Goal: Check status: Check status

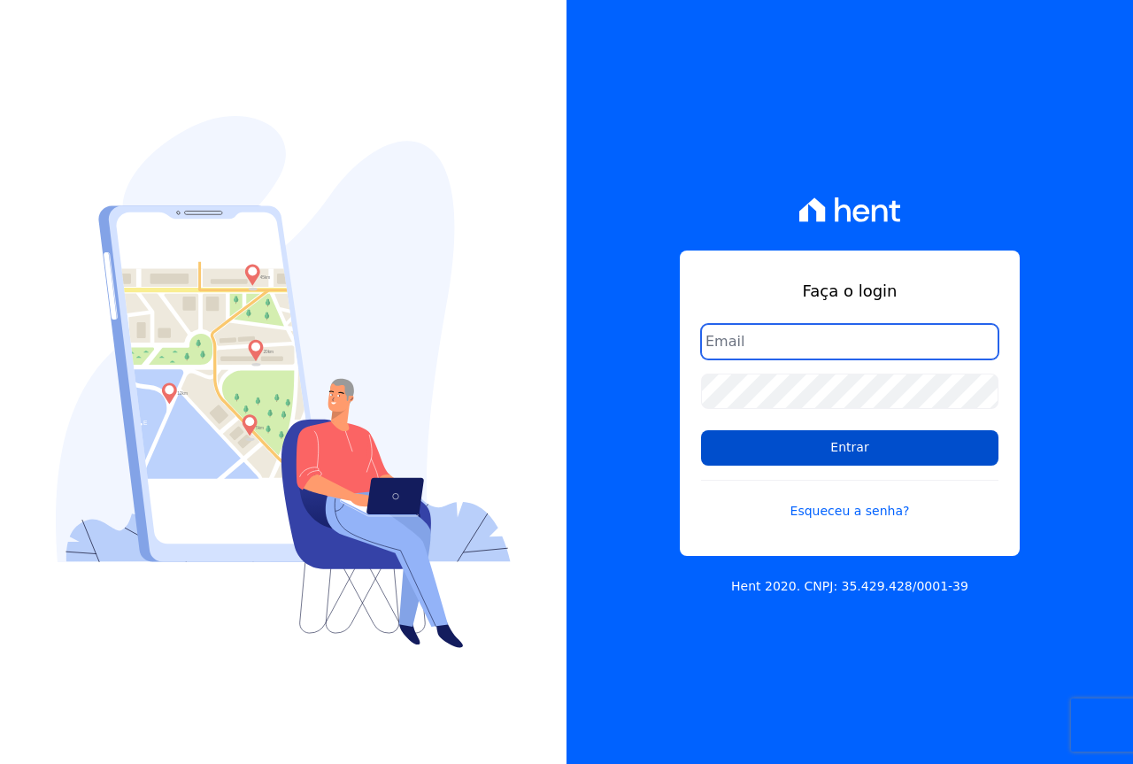
type input "cobrancacabralce@gmail.com"
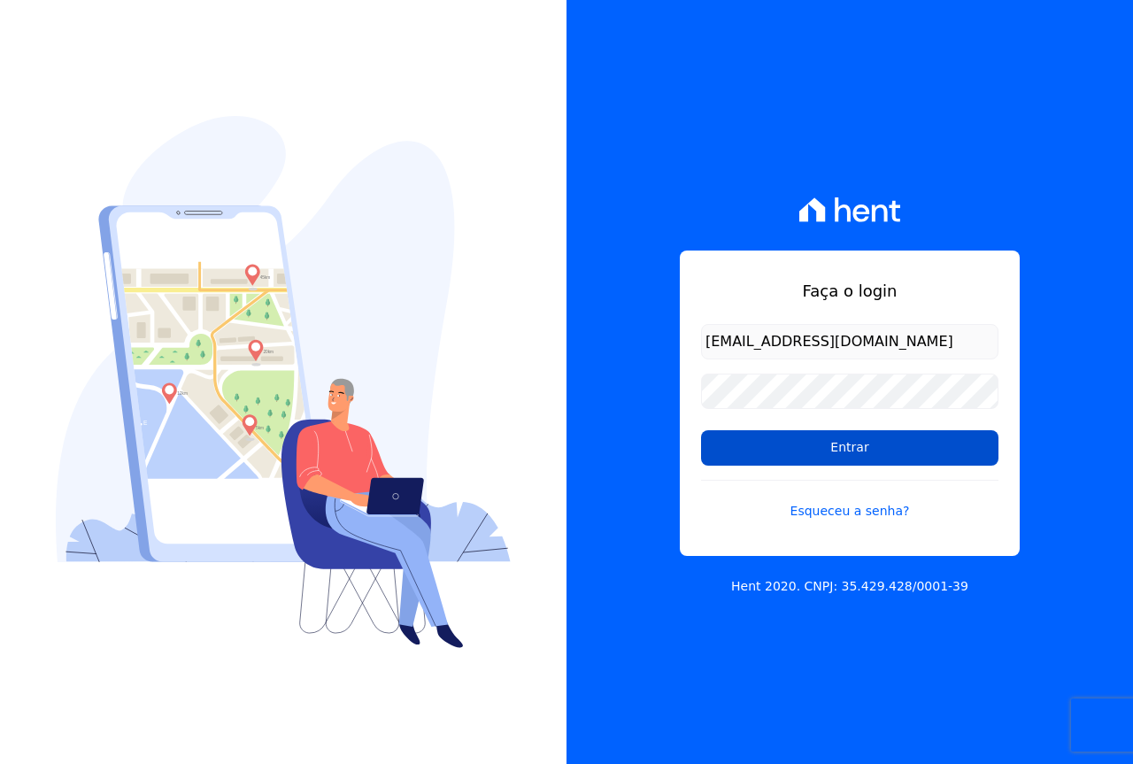
click at [792, 443] on input "Entrar" at bounding box center [849, 447] width 297 height 35
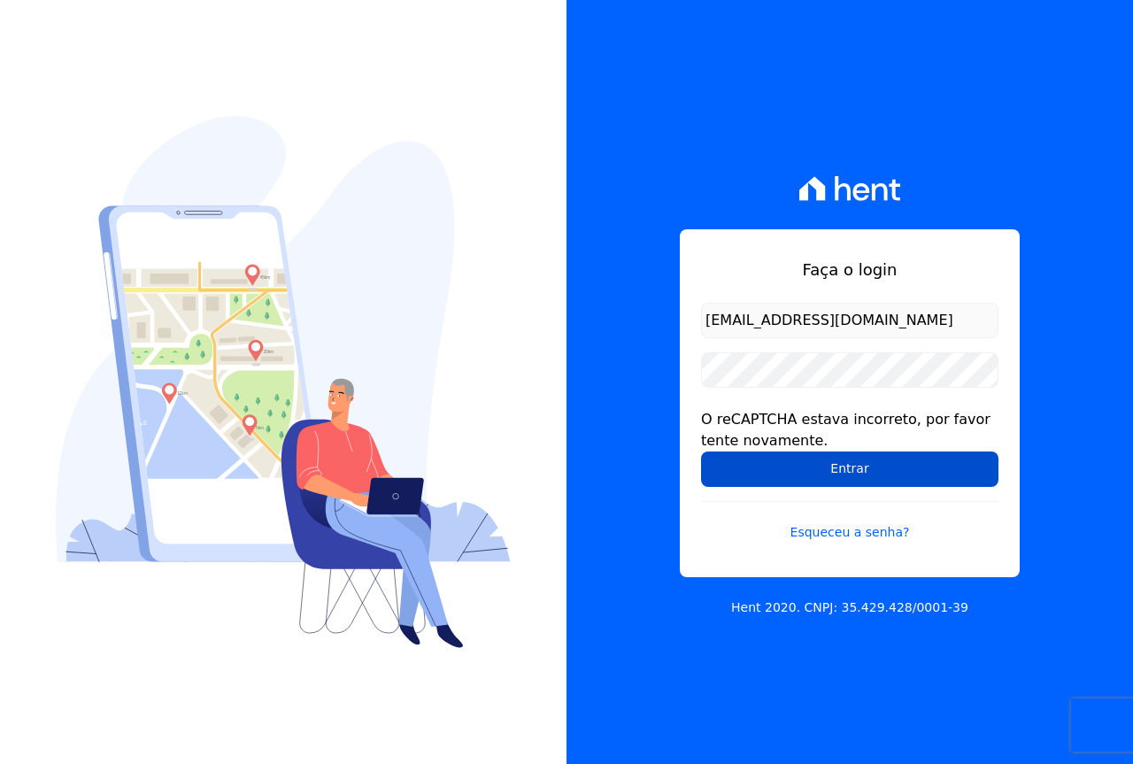
click at [758, 483] on input "Entrar" at bounding box center [849, 469] width 297 height 35
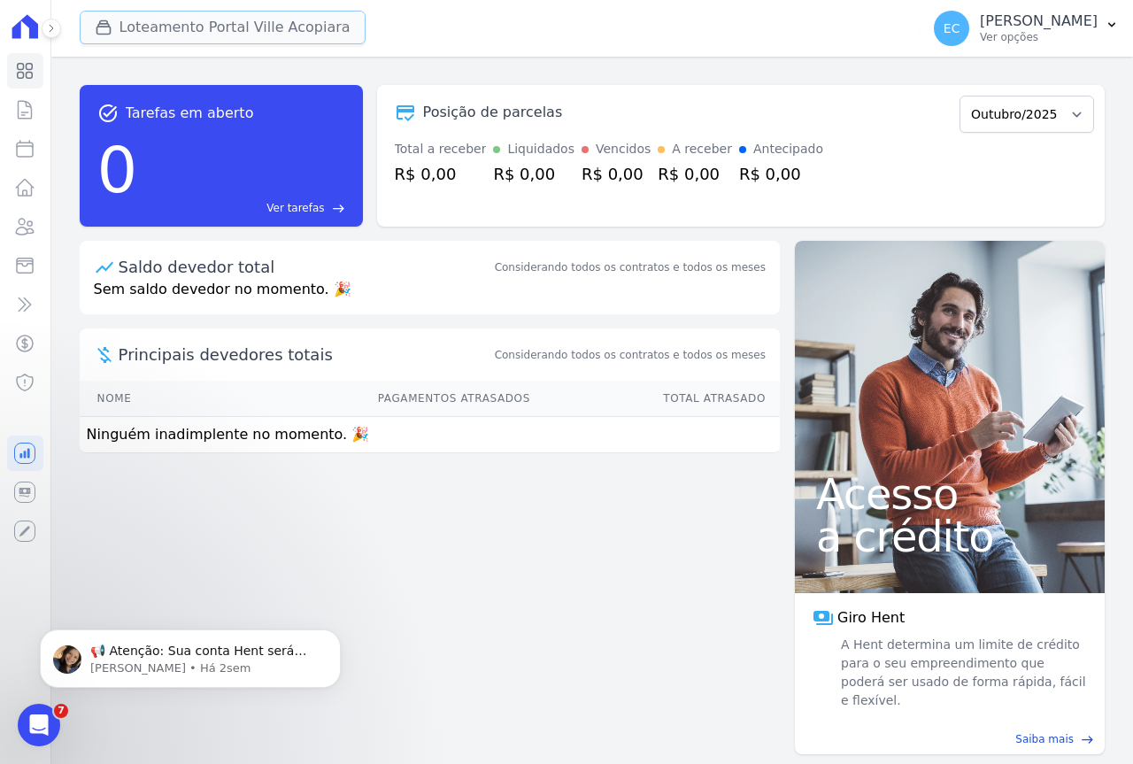
click at [228, 31] on button "Loteamento Portal Ville Acopiara" at bounding box center [223, 28] width 286 height 34
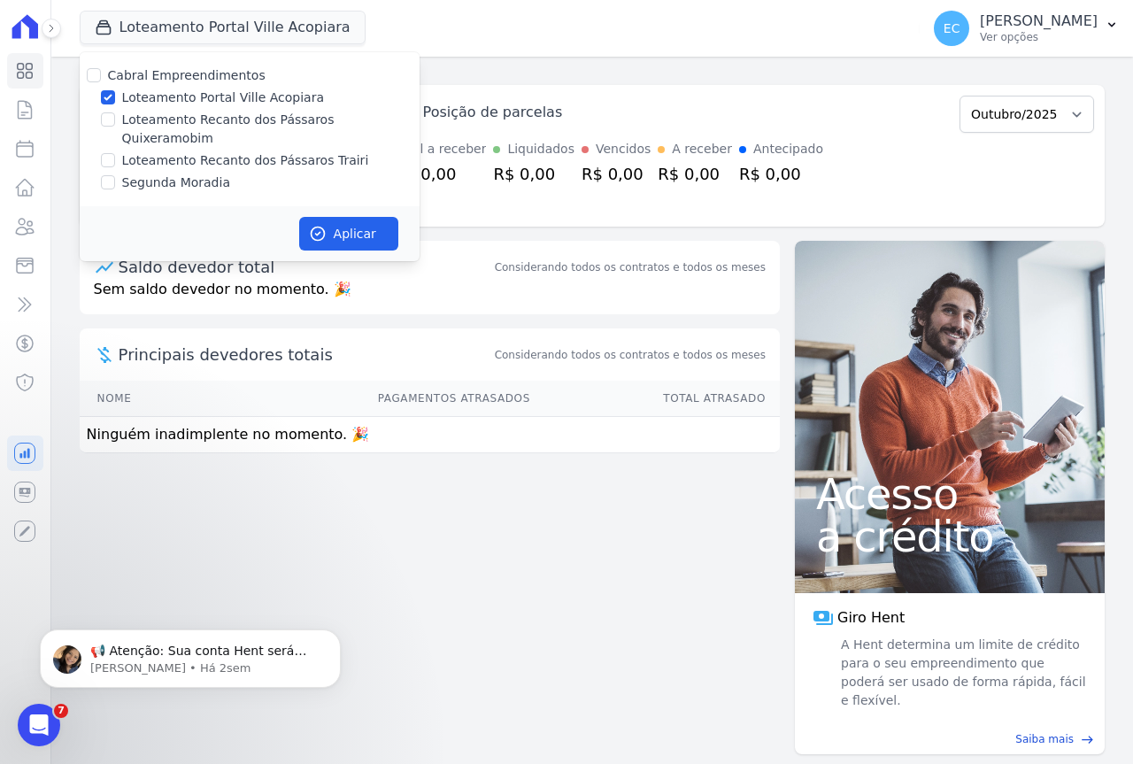
drag, startPoint x: 173, startPoint y: 101, endPoint x: 175, endPoint y: 115, distance: 14.4
click at [173, 101] on label "Loteamento Portal Ville Acopiara" at bounding box center [223, 98] width 202 height 19
click at [115, 101] on input "Loteamento Portal Ville Acopiara" at bounding box center [108, 97] width 14 height 14
checkbox input "false"
click at [187, 151] on label "Loteamento Recanto dos Pássaros Trairi" at bounding box center [245, 160] width 247 height 19
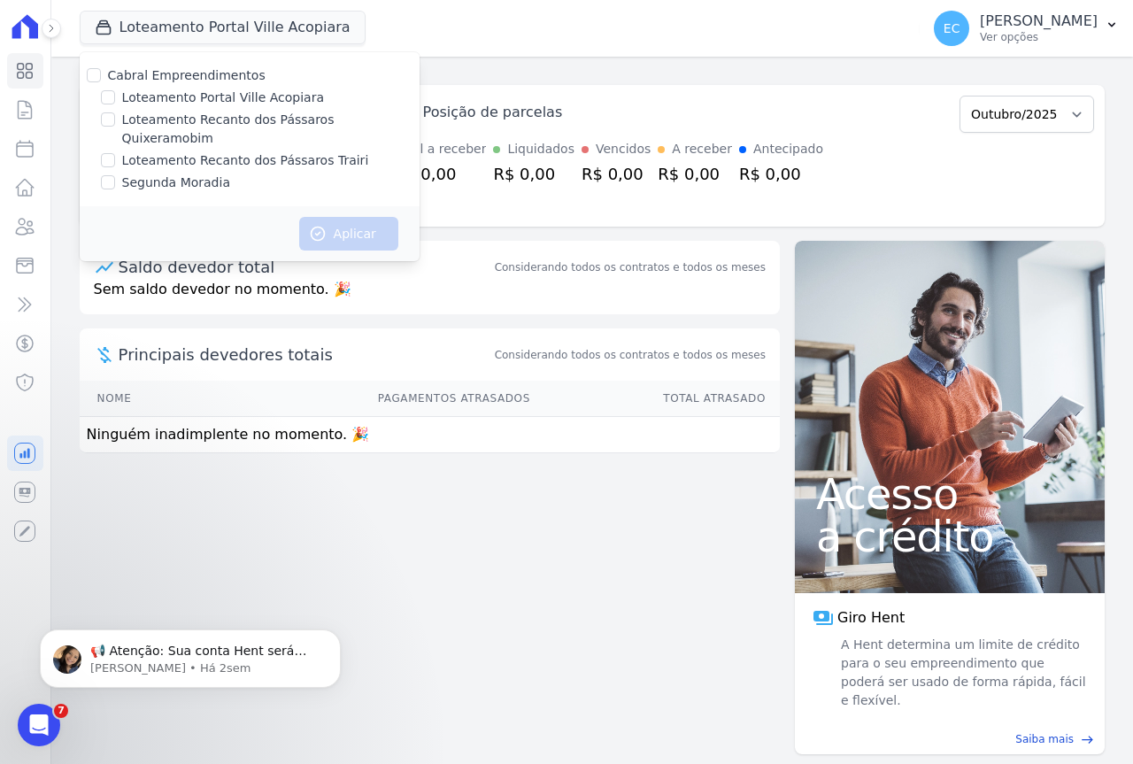
click at [115, 153] on input "Loteamento Recanto dos Pássaros Trairi" at bounding box center [108, 160] width 14 height 14
checkbox input "true"
click at [350, 227] on button "Aplicar" at bounding box center [348, 234] width 99 height 34
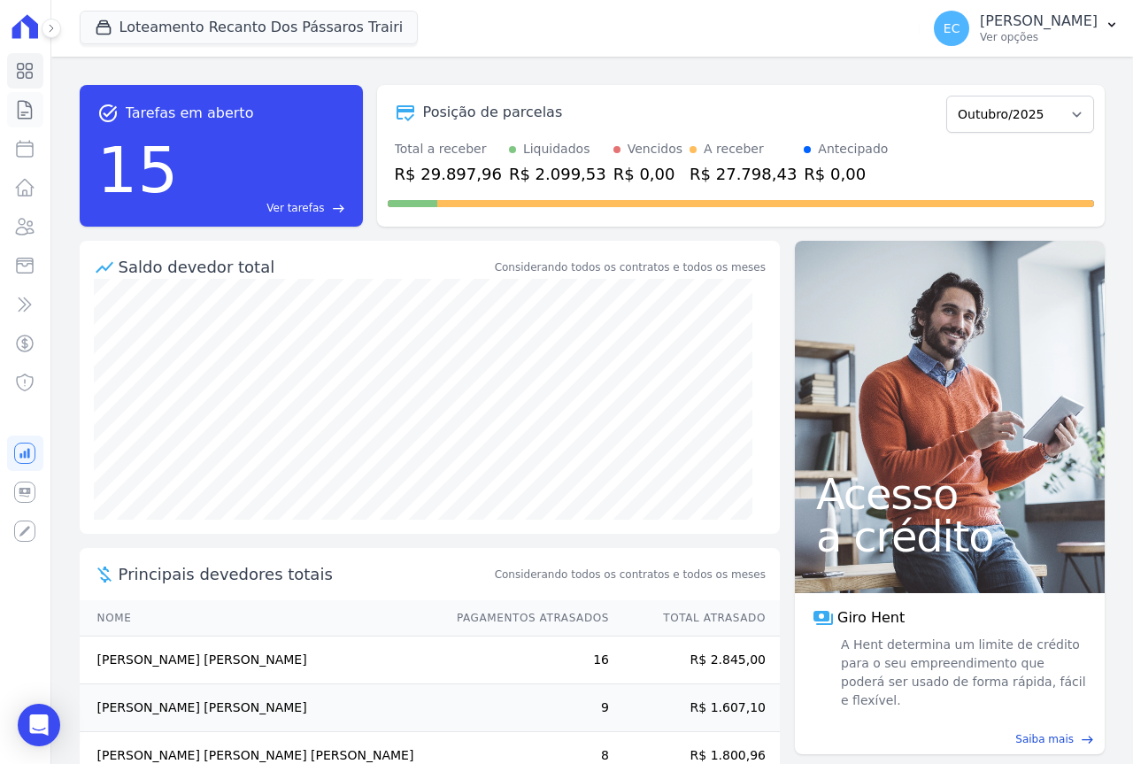
click at [26, 109] on icon at bounding box center [24, 109] width 21 height 21
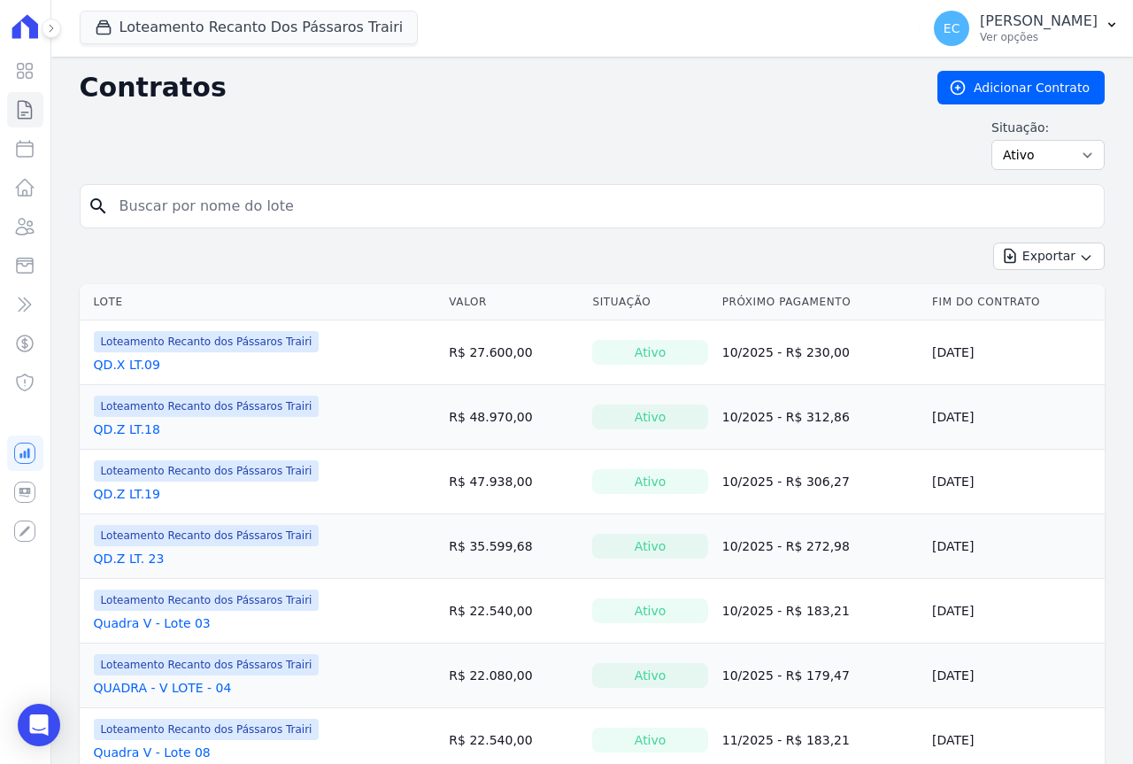
click at [172, 212] on input "search" at bounding box center [603, 206] width 988 height 35
type input "50"
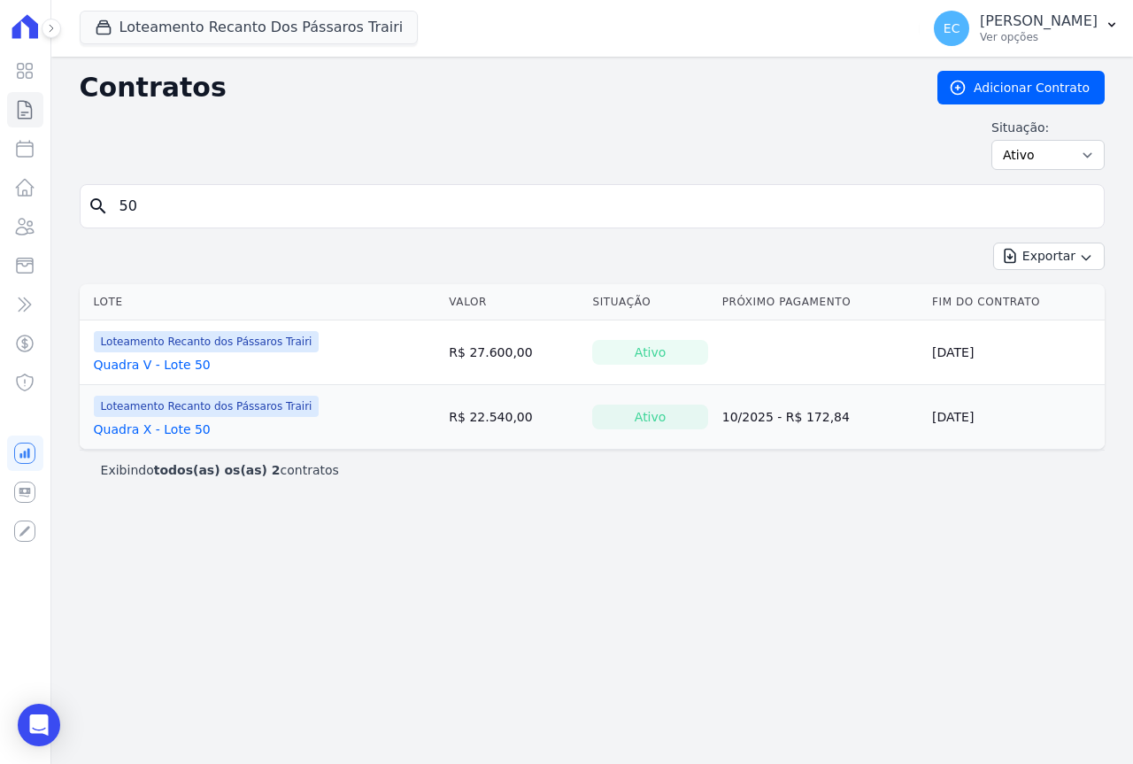
click at [151, 424] on link "Quadra X - Lote 50" at bounding box center [152, 430] width 117 height 18
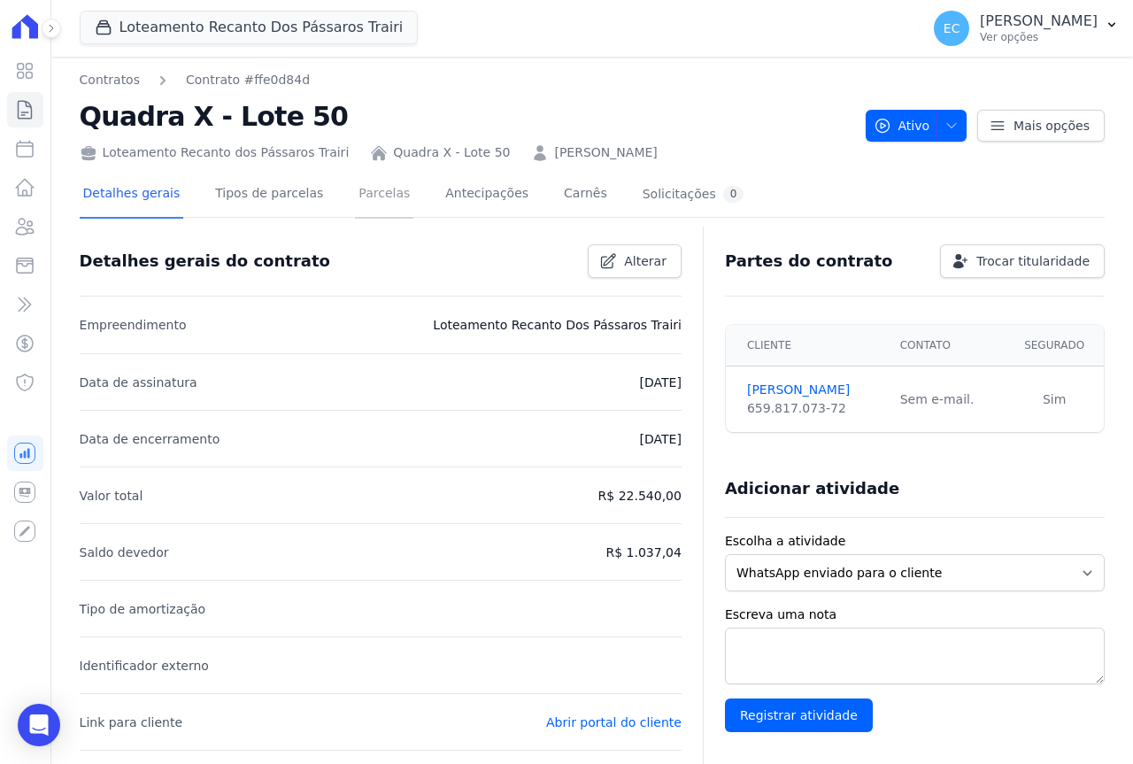
click at [355, 194] on link "Parcelas" at bounding box center [384, 195] width 58 height 47
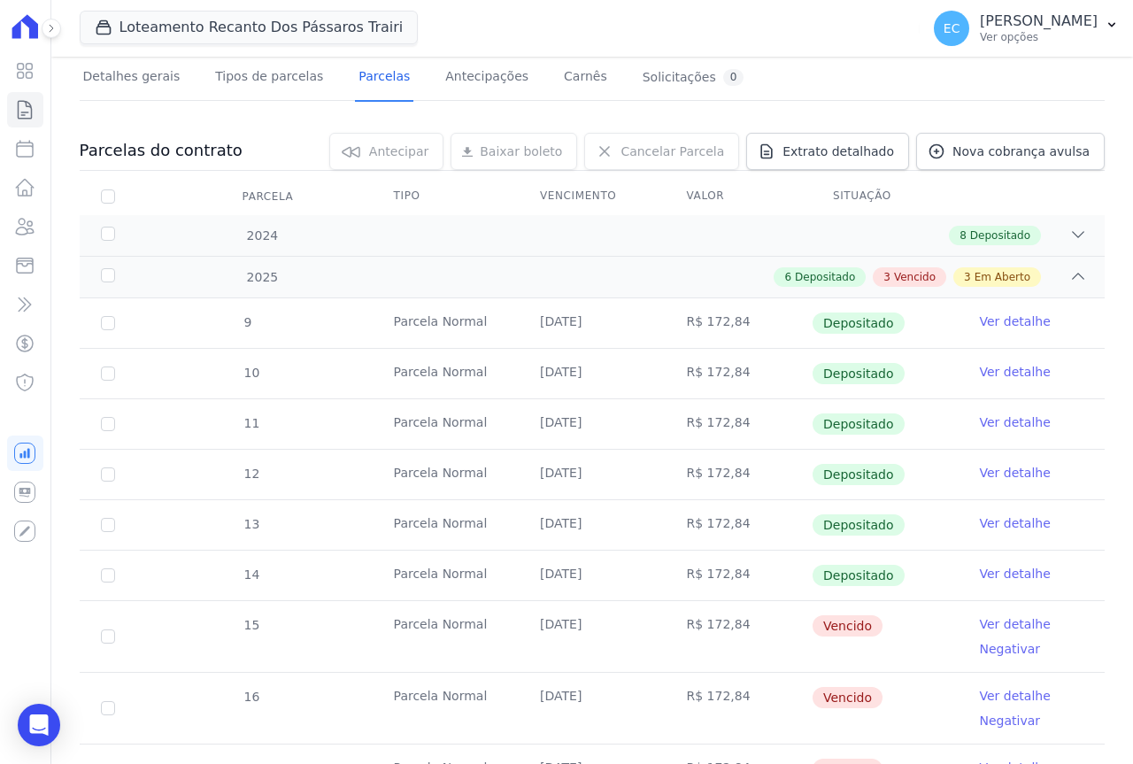
scroll to position [354, 0]
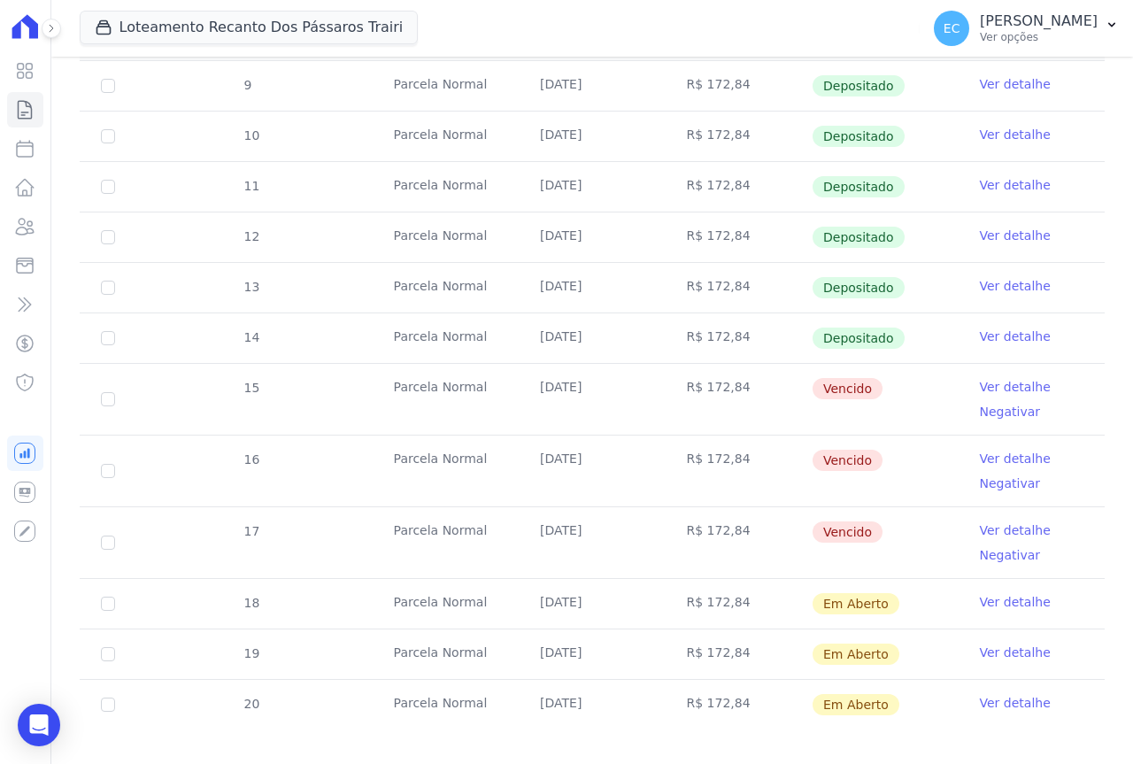
click at [1009, 388] on link "Ver detalhe" at bounding box center [1015, 387] width 71 height 18
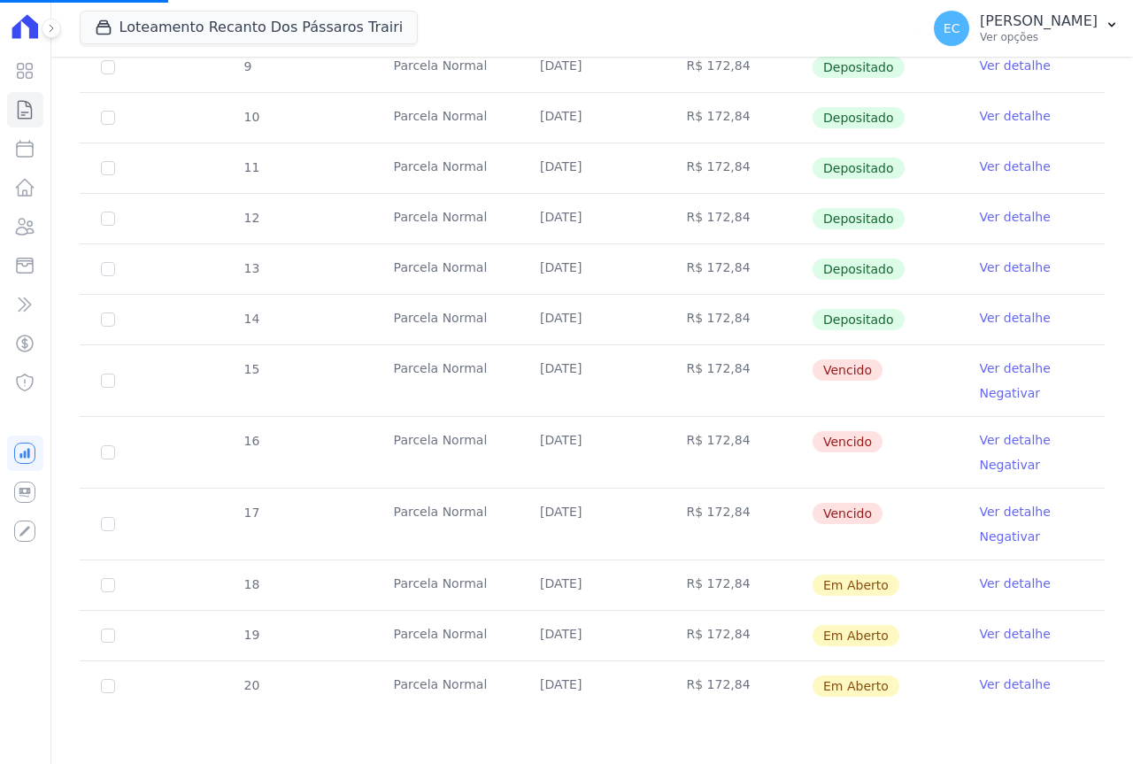
scroll to position [284, 0]
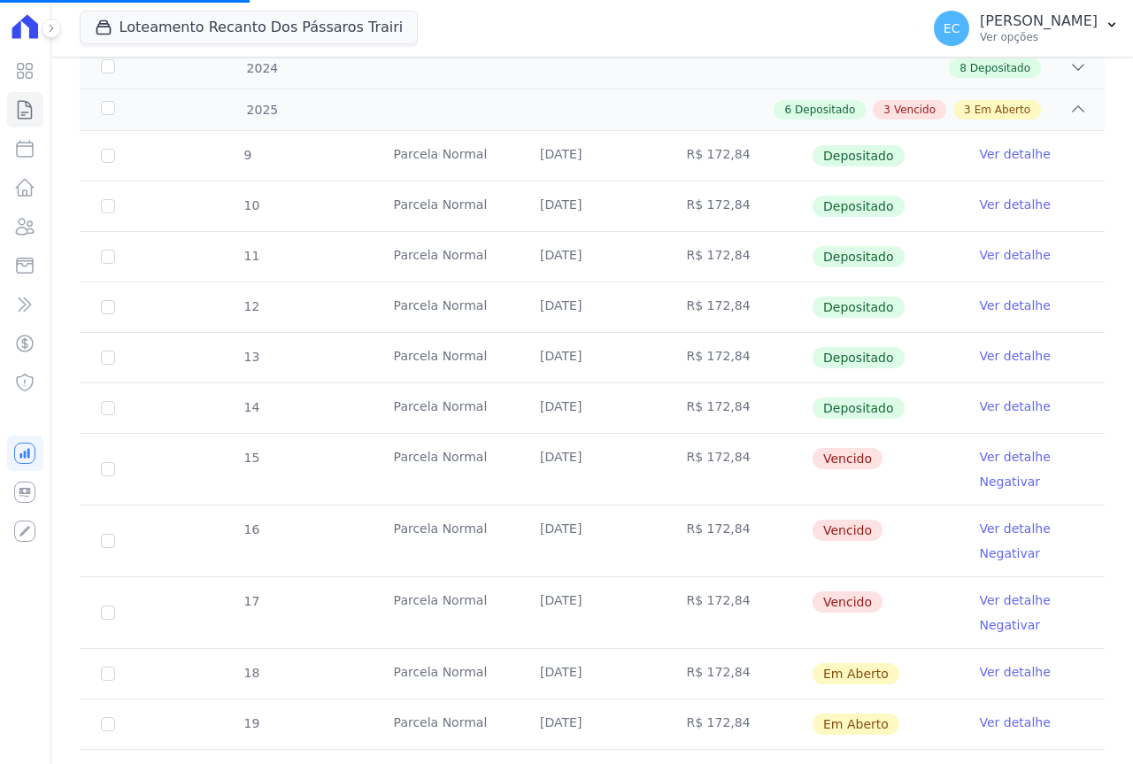
click at [1002, 452] on link "Ver detalhe" at bounding box center [1015, 457] width 71 height 18
click at [982, 459] on link "Ver detalhe" at bounding box center [1015, 457] width 71 height 18
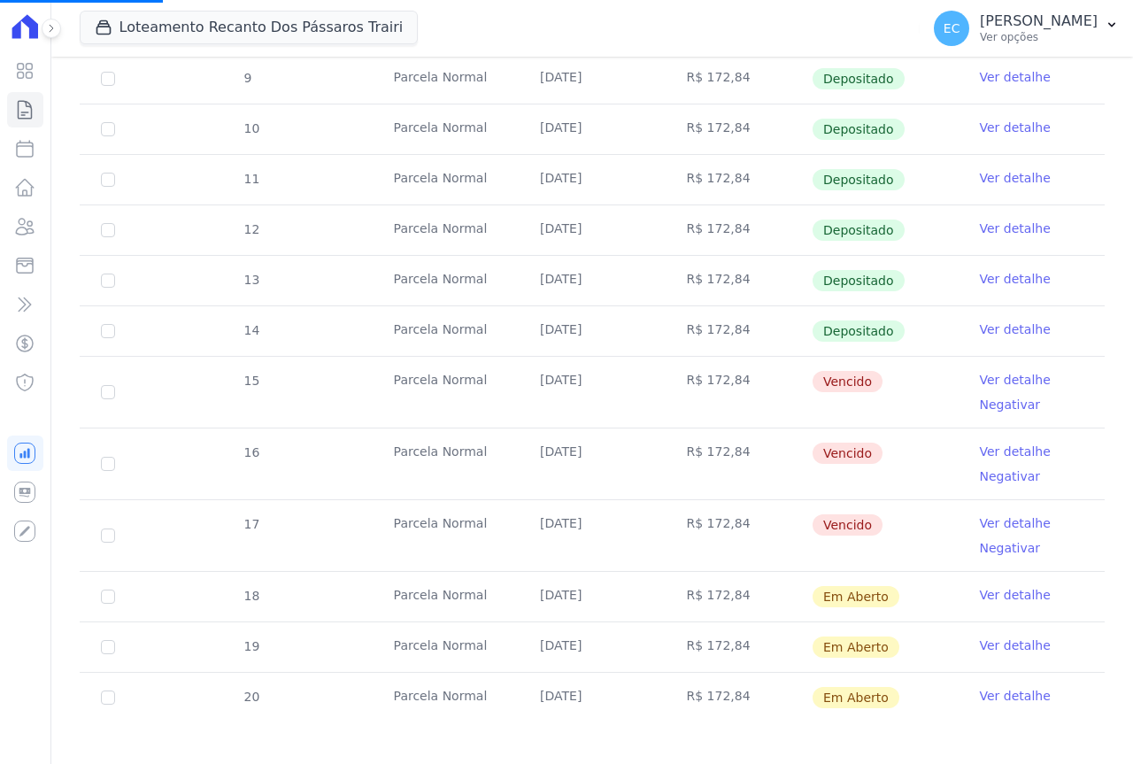
scroll to position [373, 0]
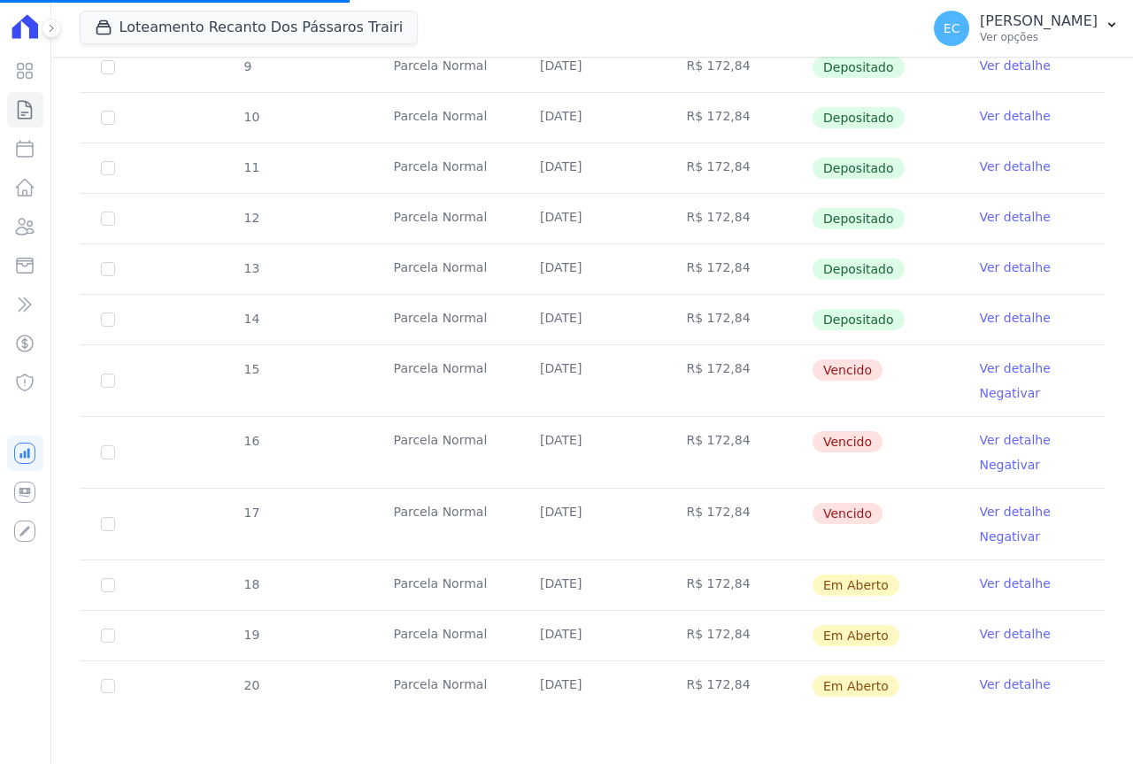
click at [1000, 367] on link "Ver detalhe" at bounding box center [1015, 368] width 71 height 18
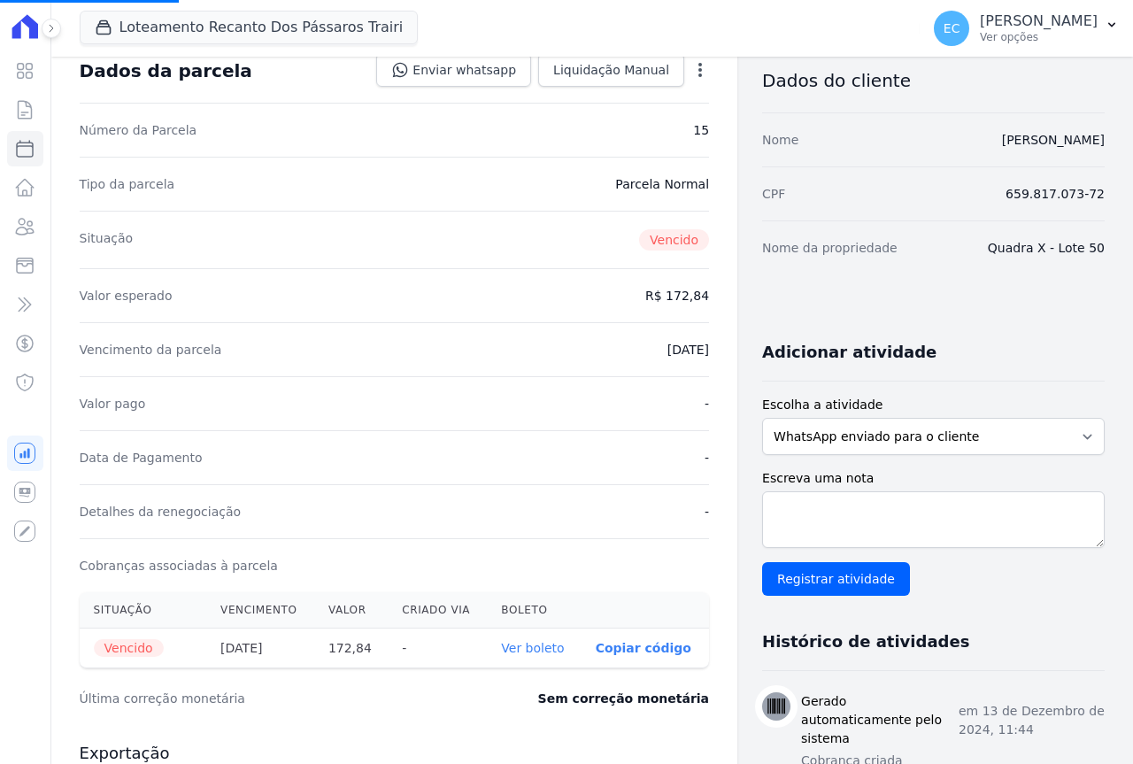
scroll to position [266, 0]
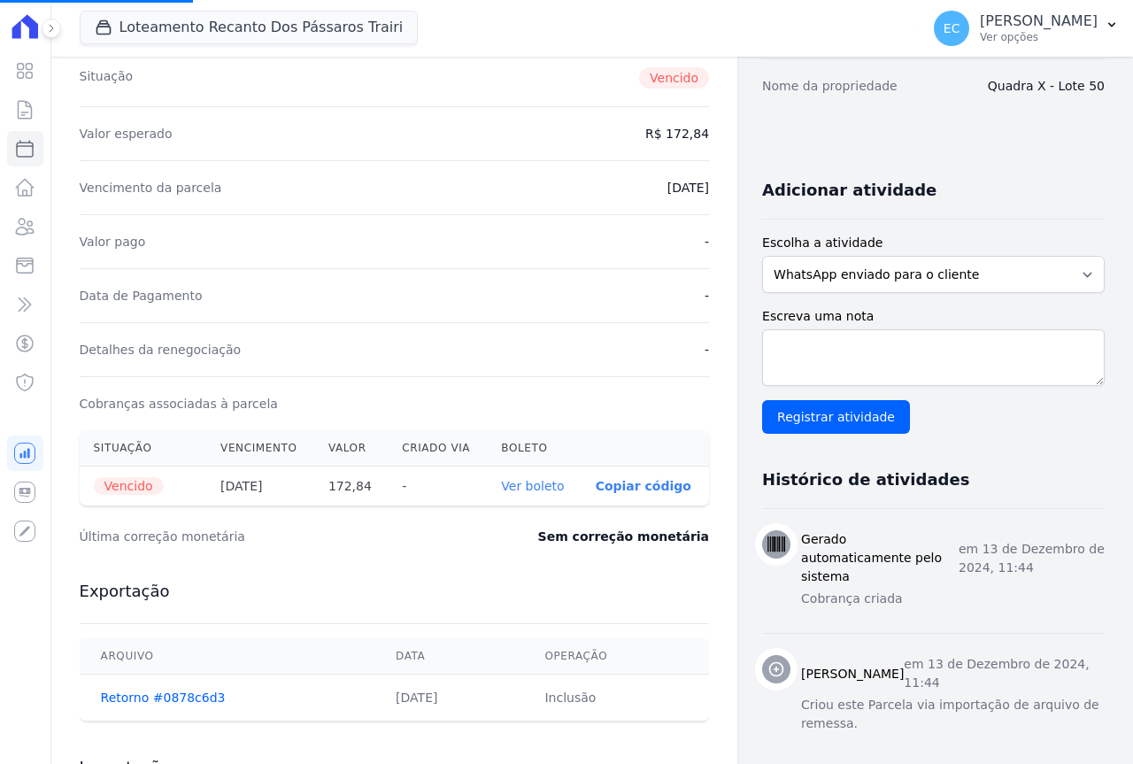
click at [525, 490] on link "Ver boleto" at bounding box center [532, 486] width 63 height 14
